Goal: Task Accomplishment & Management: Use online tool/utility

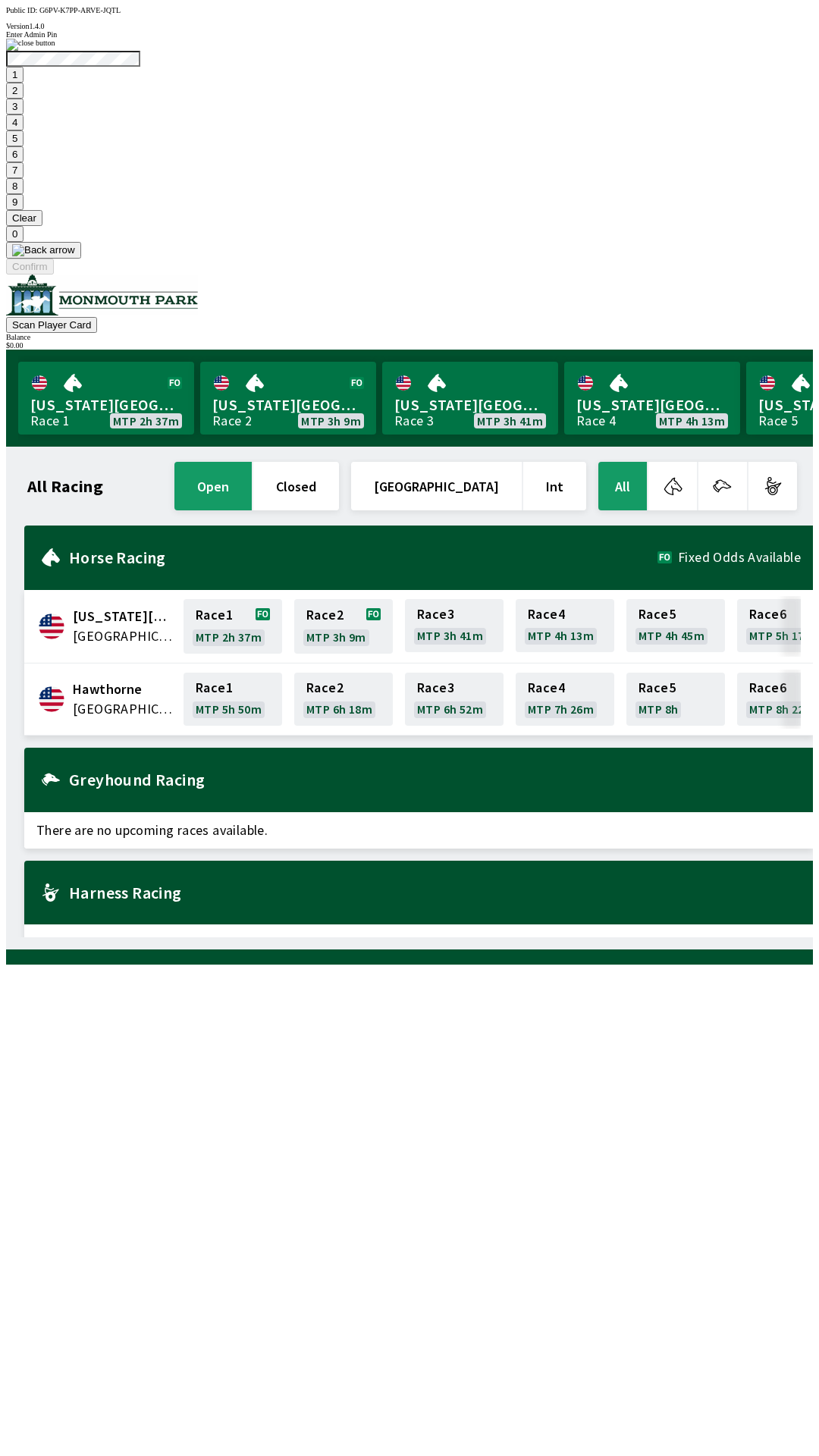
click at [23, 114] on button "3" at bounding box center [15, 107] width 17 height 16
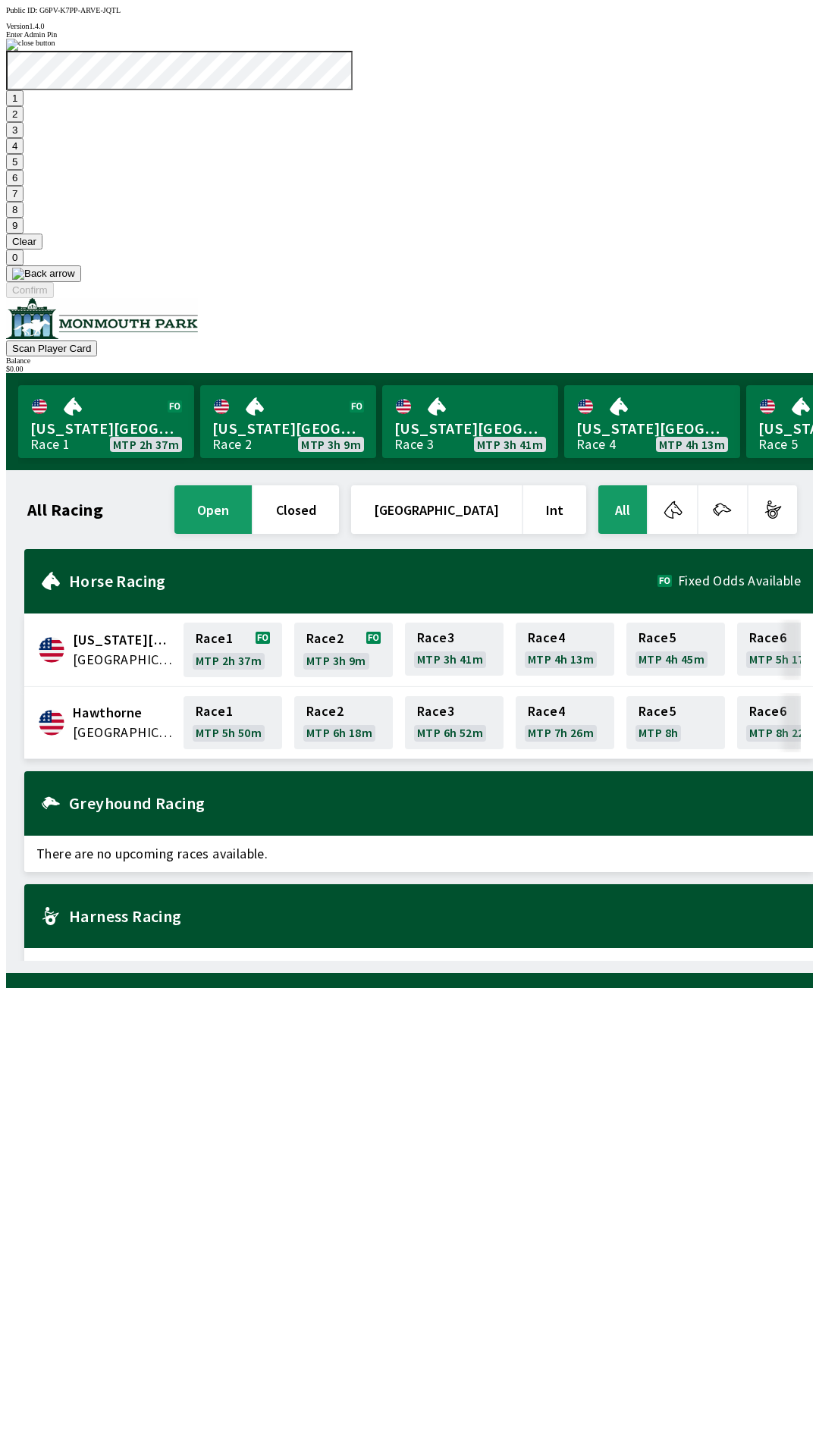
click at [54, 298] on button "Confirm" at bounding box center [29, 290] width 48 height 16
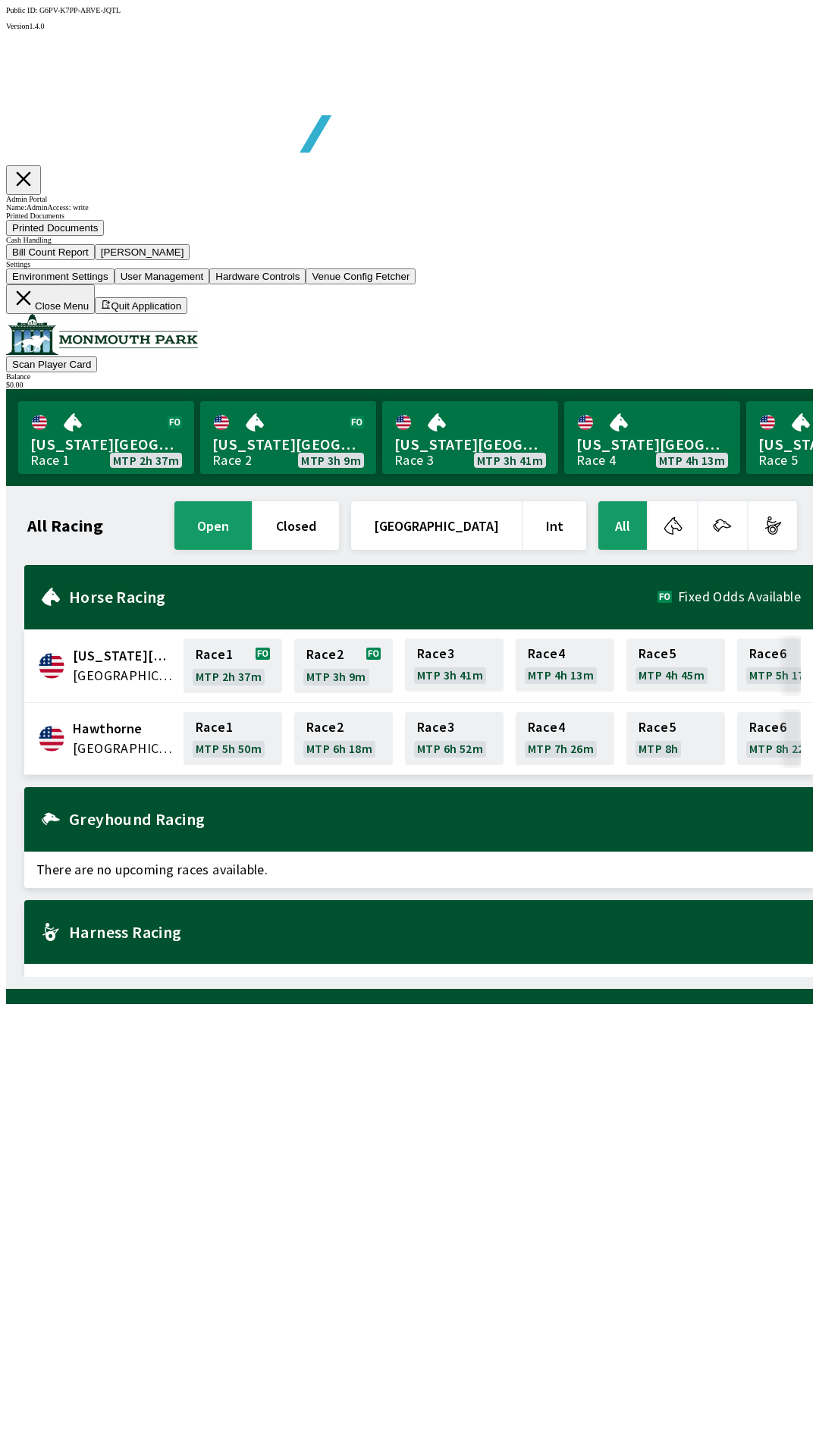
click at [94, 260] on button "Bill Count Report" at bounding box center [50, 252] width 88 height 16
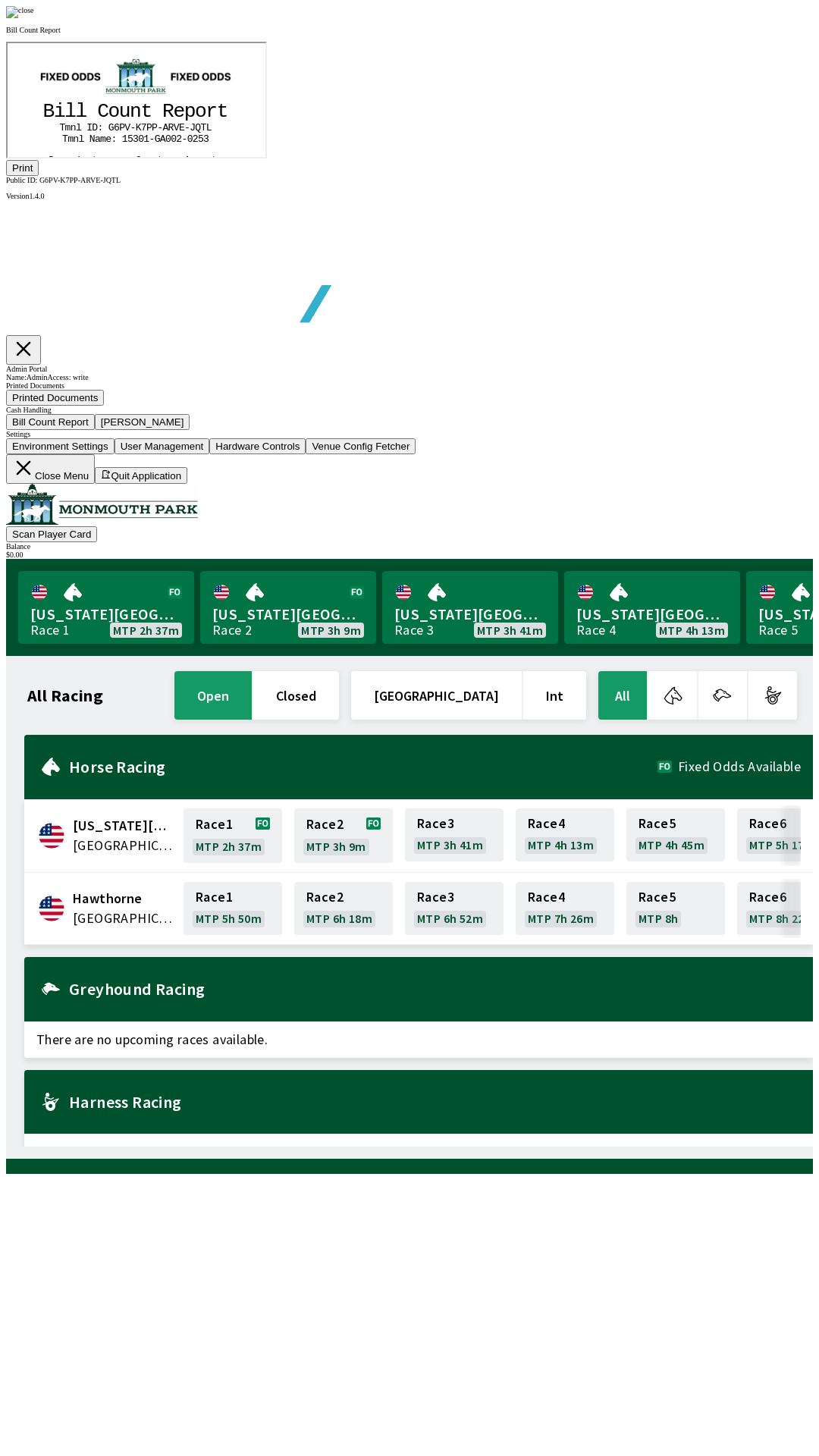
scroll to position [178, 0]
click at [39, 176] on button "Print" at bounding box center [23, 168] width 33 height 16
click at [34, 18] on img at bounding box center [20, 12] width 28 height 12
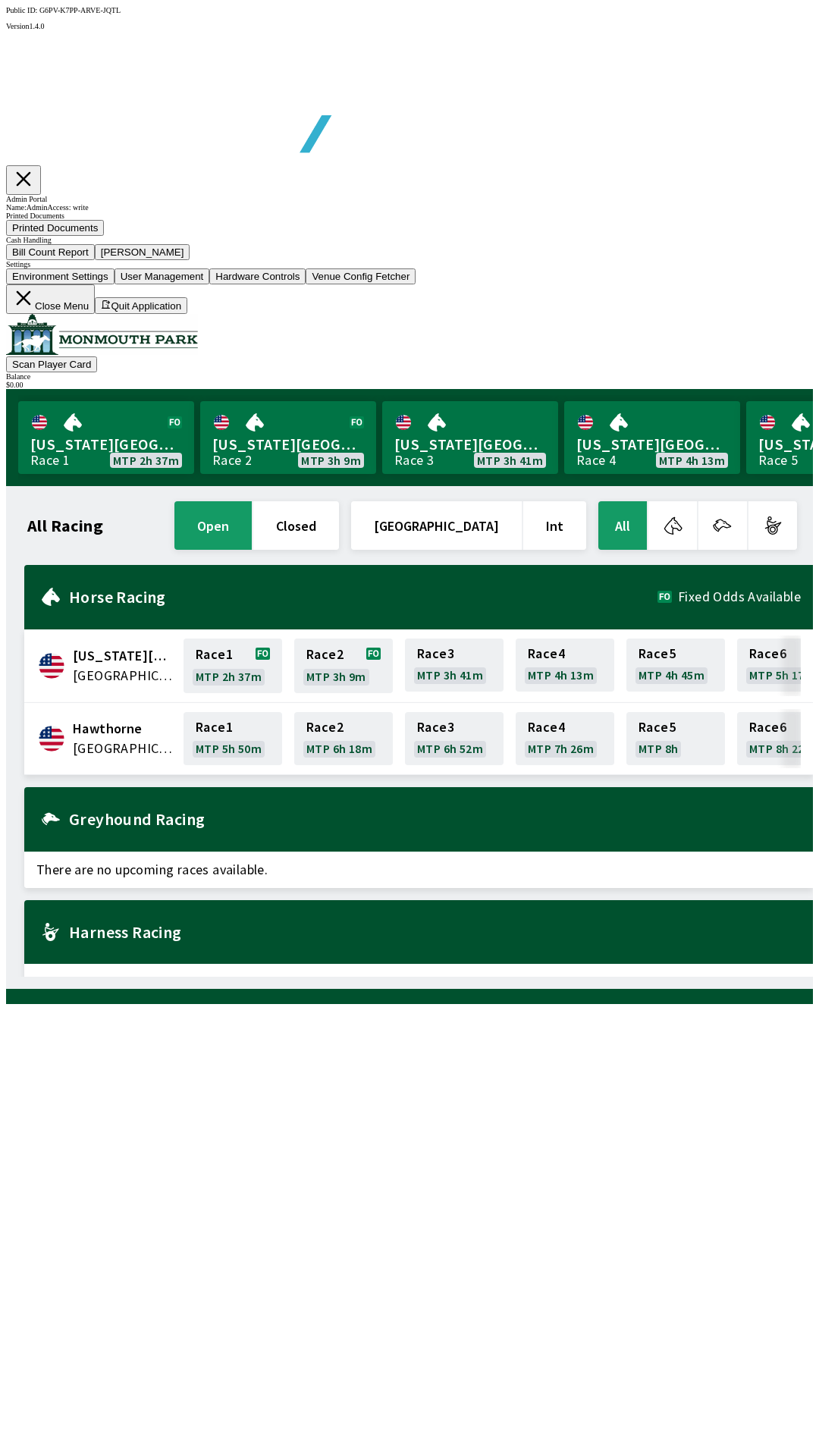
click at [190, 260] on button "[PERSON_NAME]" at bounding box center [142, 252] width 95 height 16
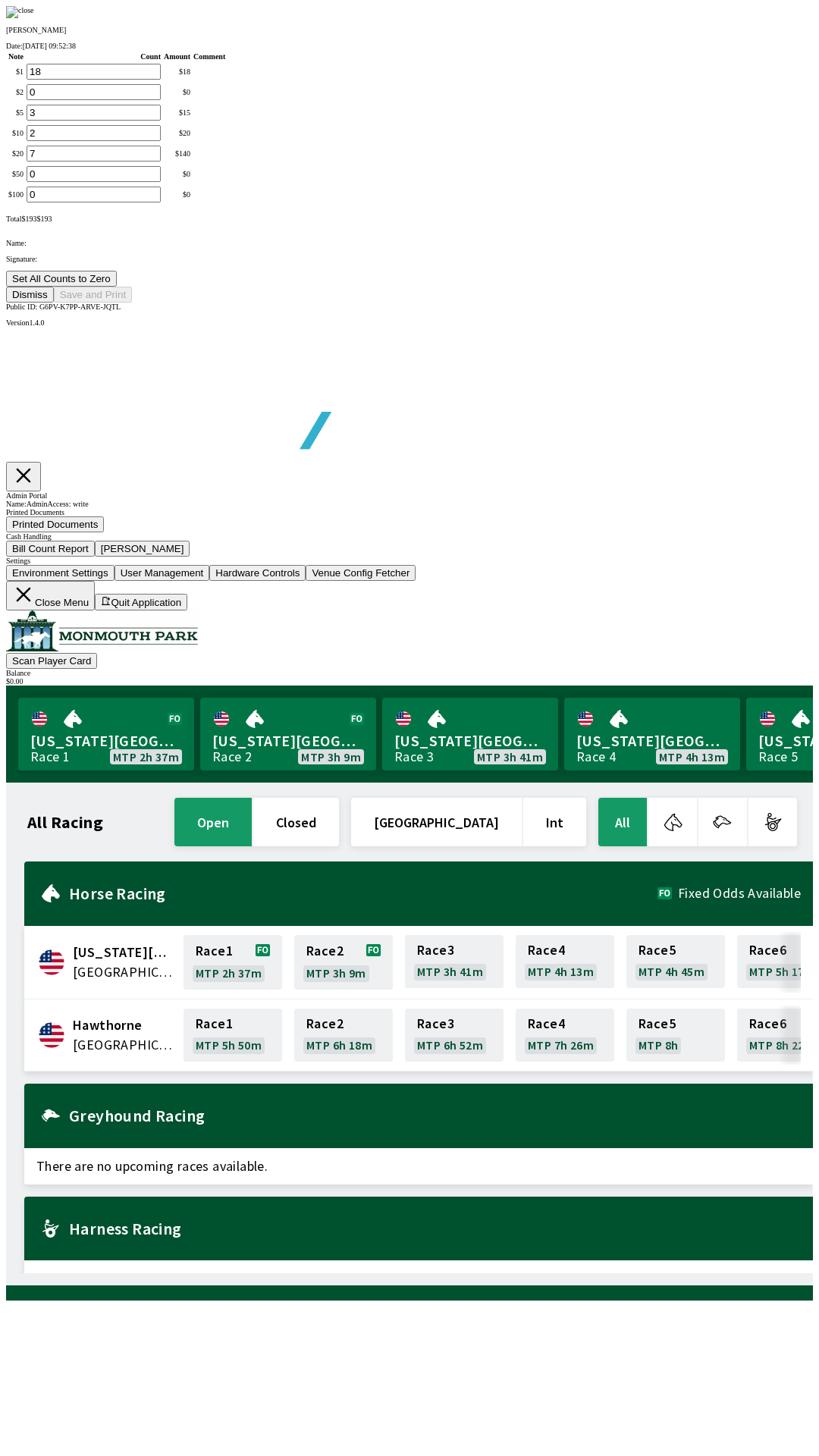
click at [117, 287] on button "Set All Counts to Zero" at bounding box center [61, 279] width 111 height 16
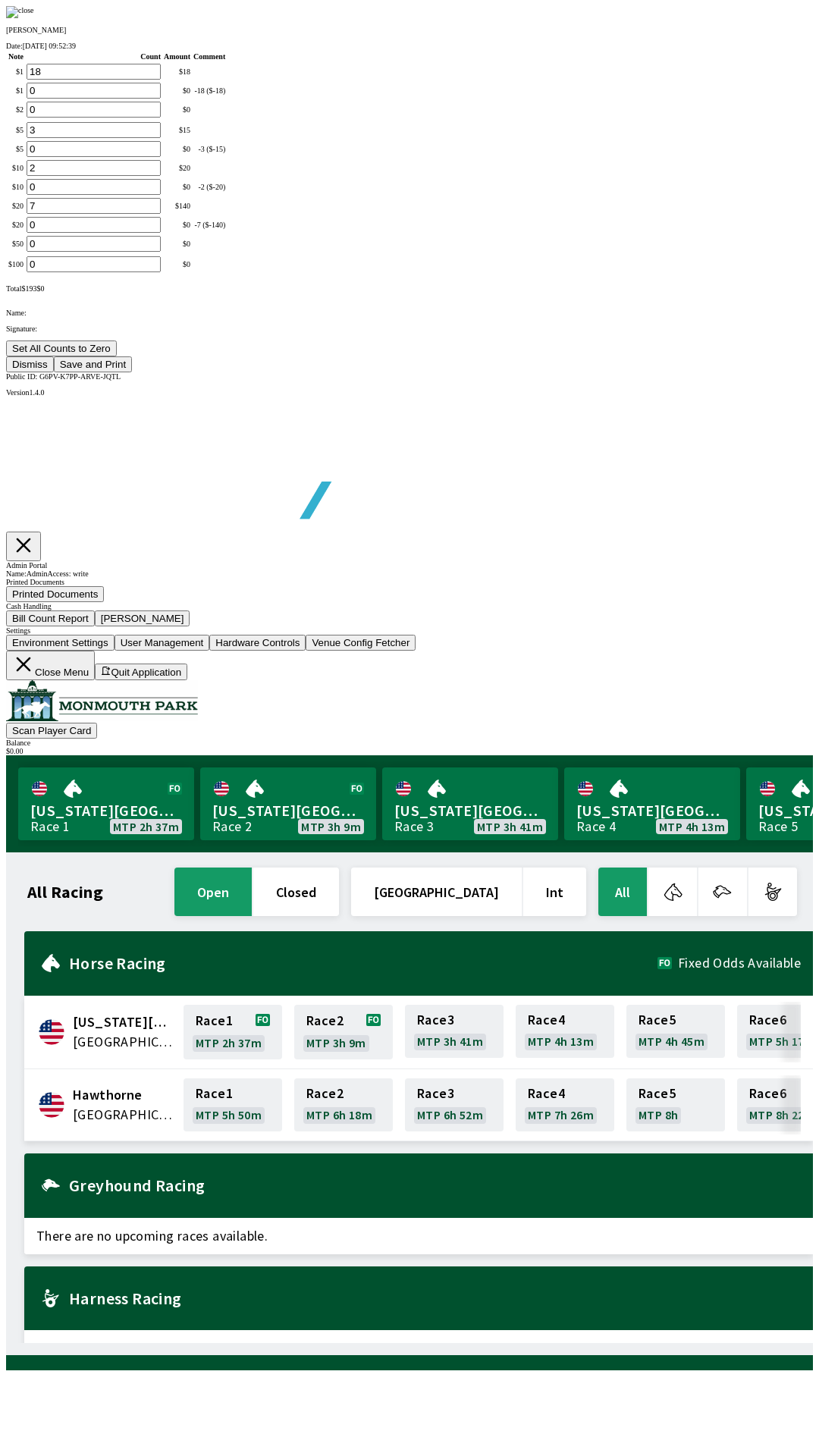
click at [132, 372] on button "Save and Print" at bounding box center [93, 365] width 78 height 16
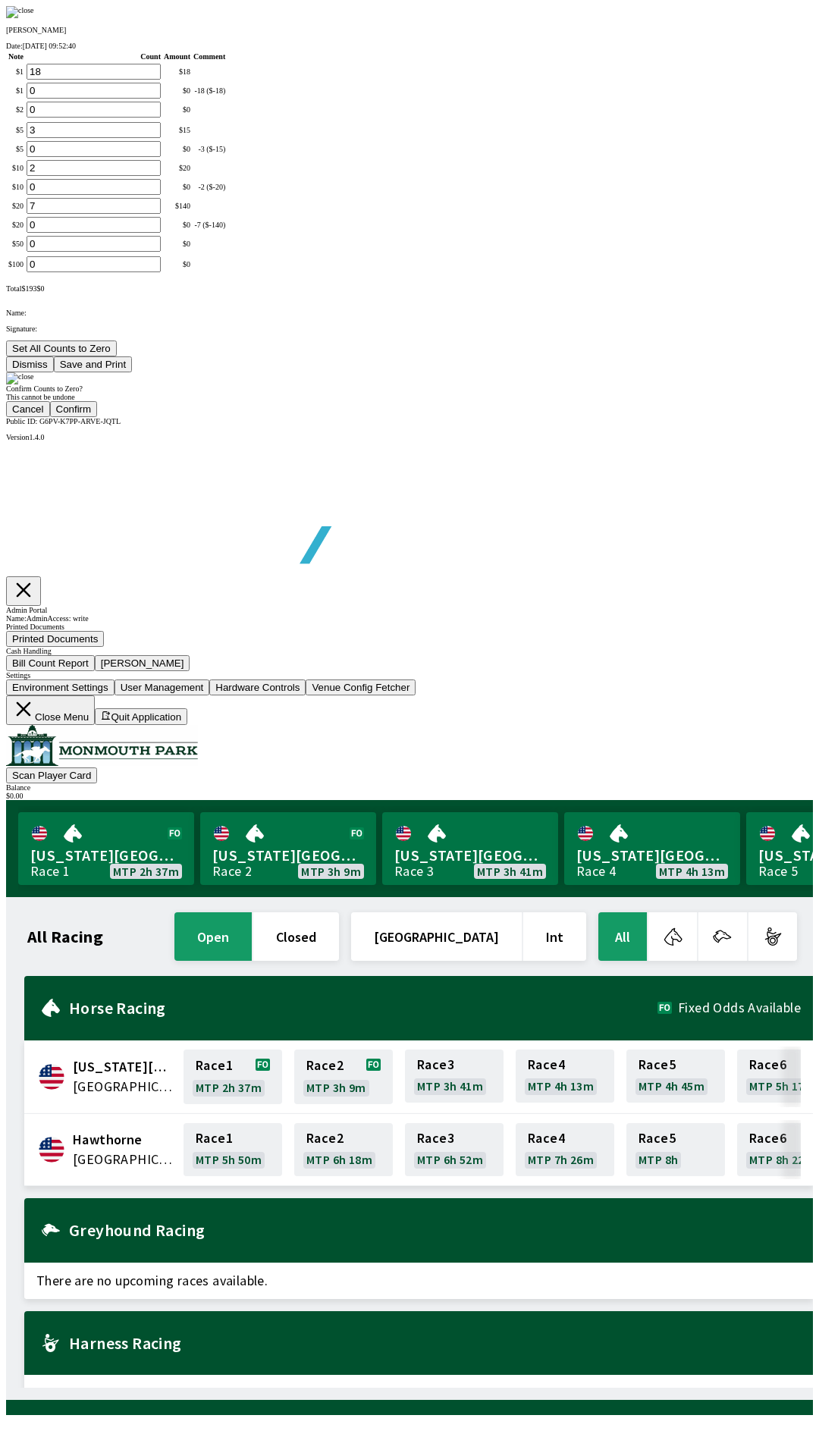
click at [98, 417] on button "Confirm" at bounding box center [74, 409] width 48 height 16
type input "0"
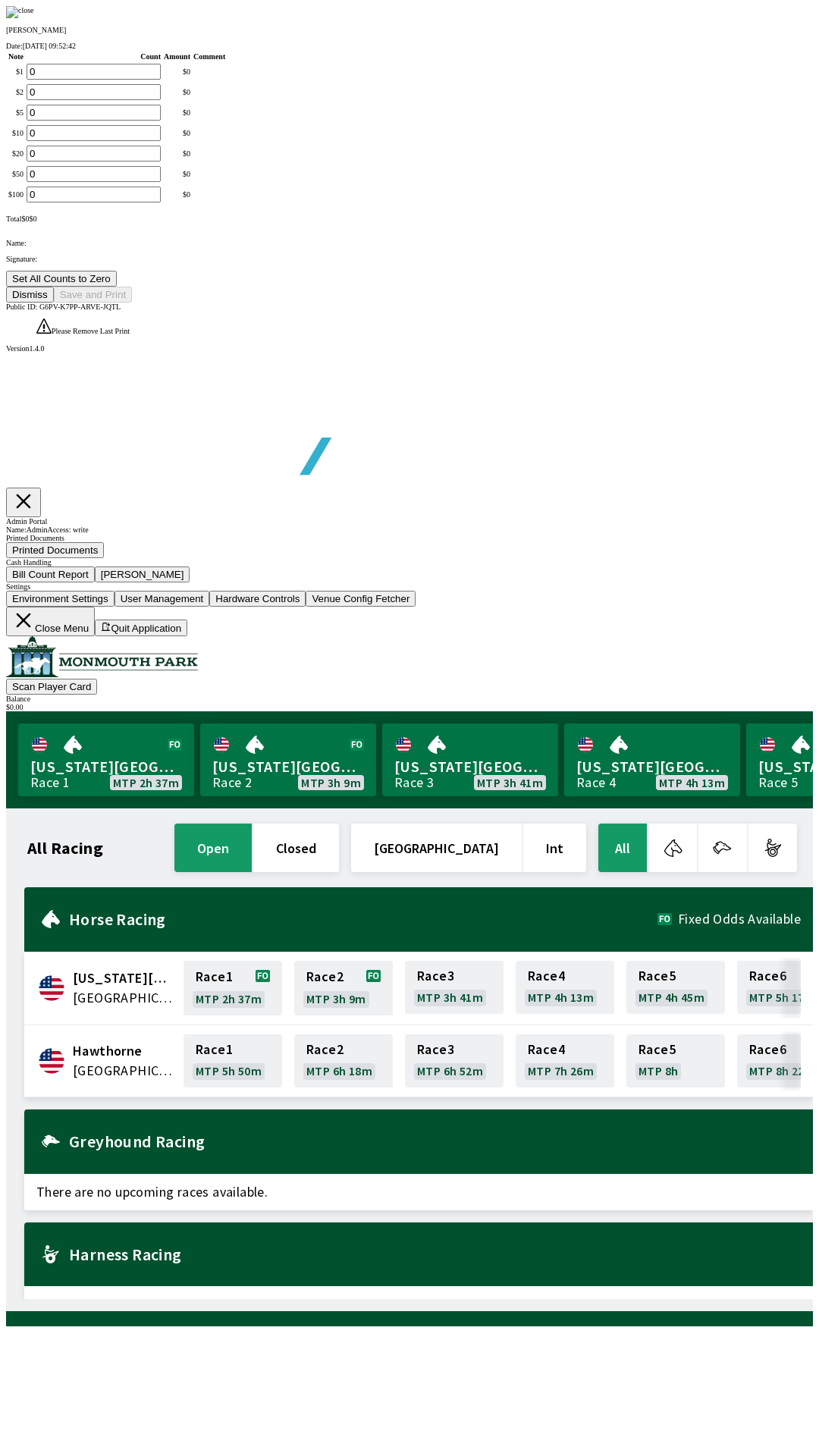
click at [54, 302] on button "Dismiss" at bounding box center [29, 294] width 48 height 16
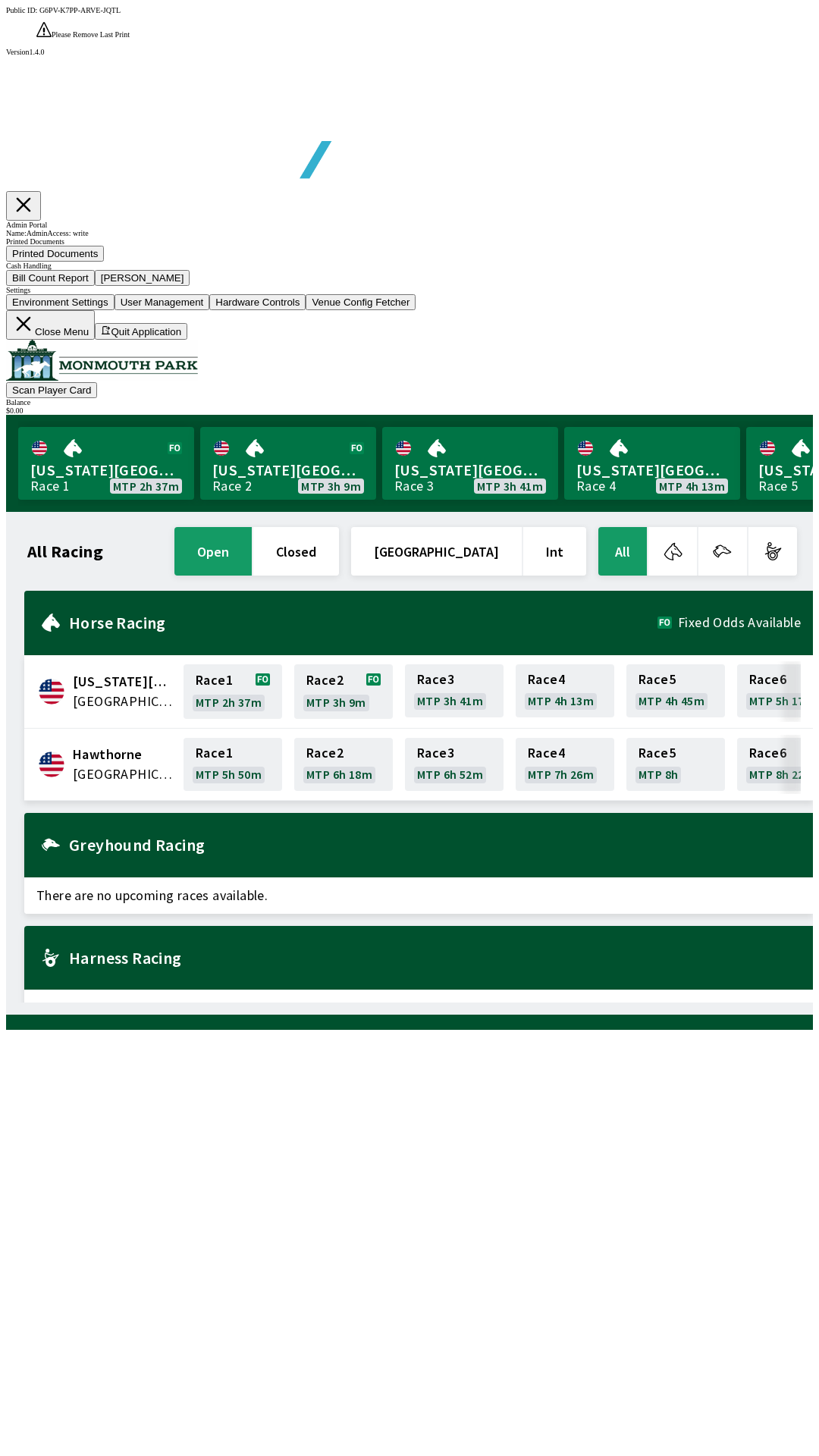
click at [94, 340] on button "Close Menu" at bounding box center [50, 325] width 88 height 29
